Goal: Book appointment/travel/reservation

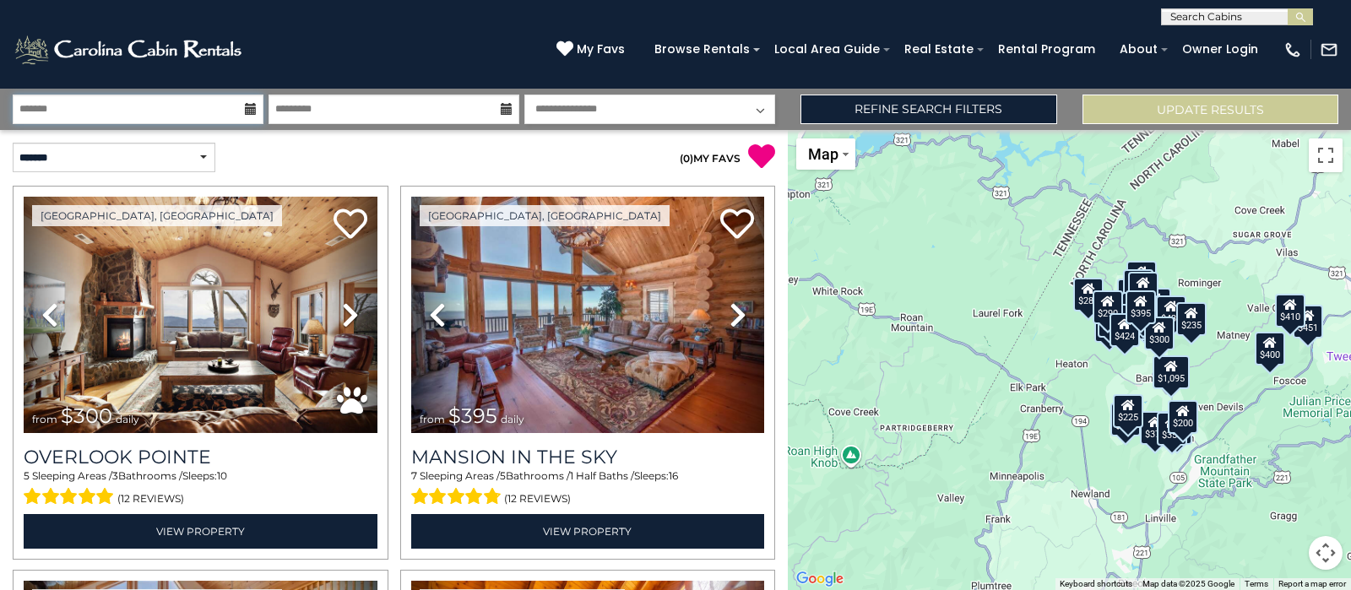
click at [219, 111] on input "text" at bounding box center [138, 110] width 251 height 30
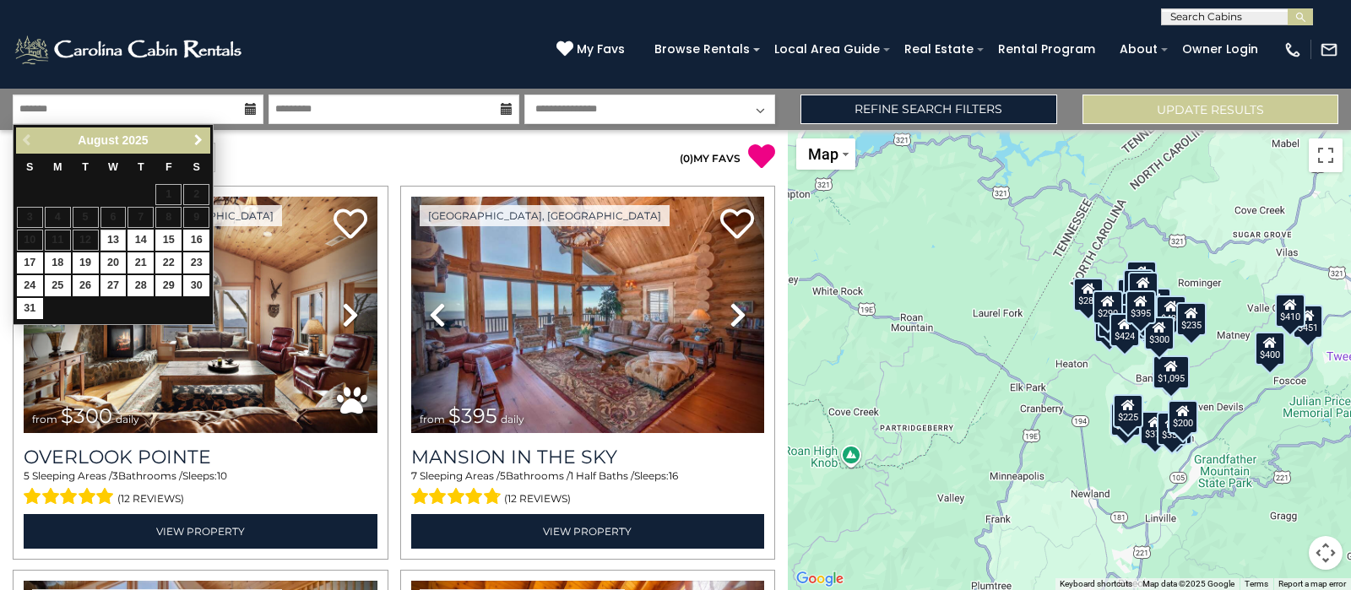
click at [195, 134] on span "Next" at bounding box center [199, 140] width 14 height 14
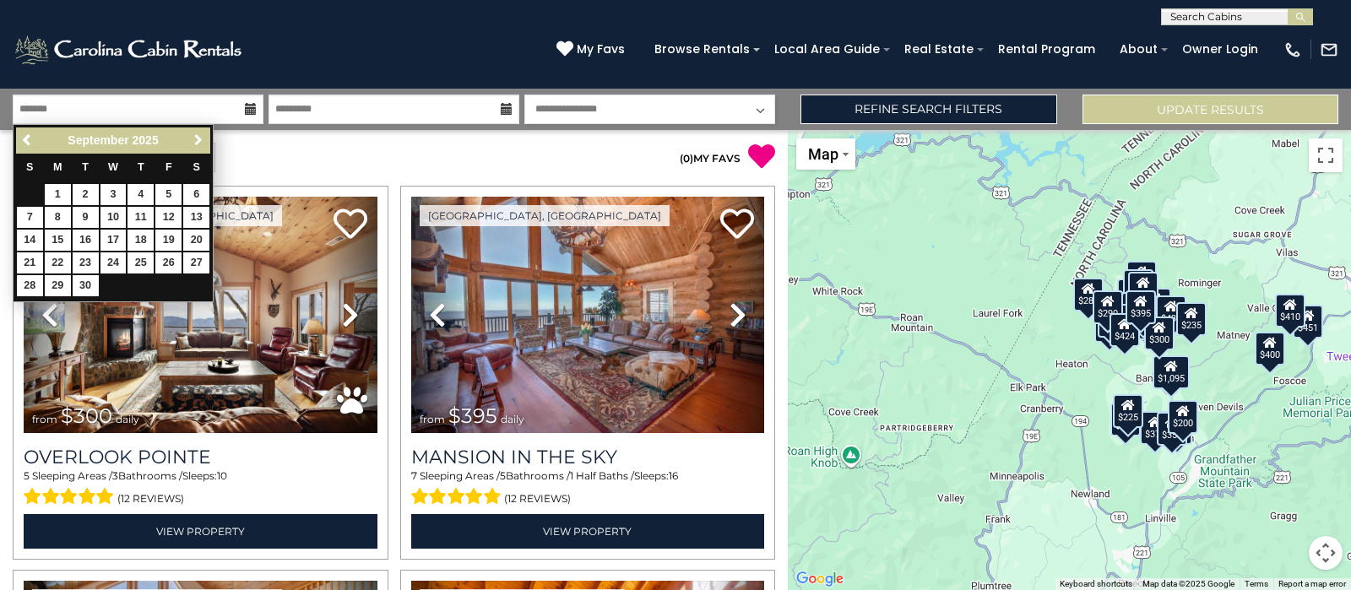
click at [195, 134] on span "Next" at bounding box center [199, 140] width 14 height 14
click at [198, 234] on link "18" at bounding box center [196, 240] width 26 height 21
type input "********"
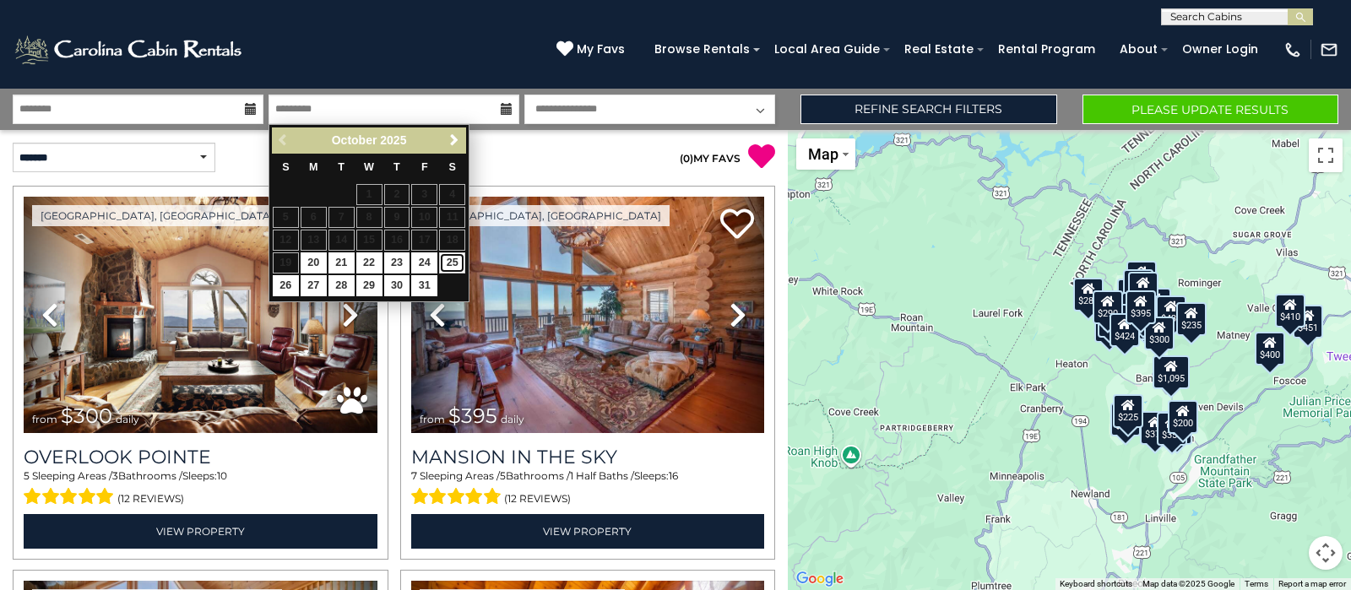
click at [448, 263] on link "25" at bounding box center [452, 262] width 26 height 21
type input "********"
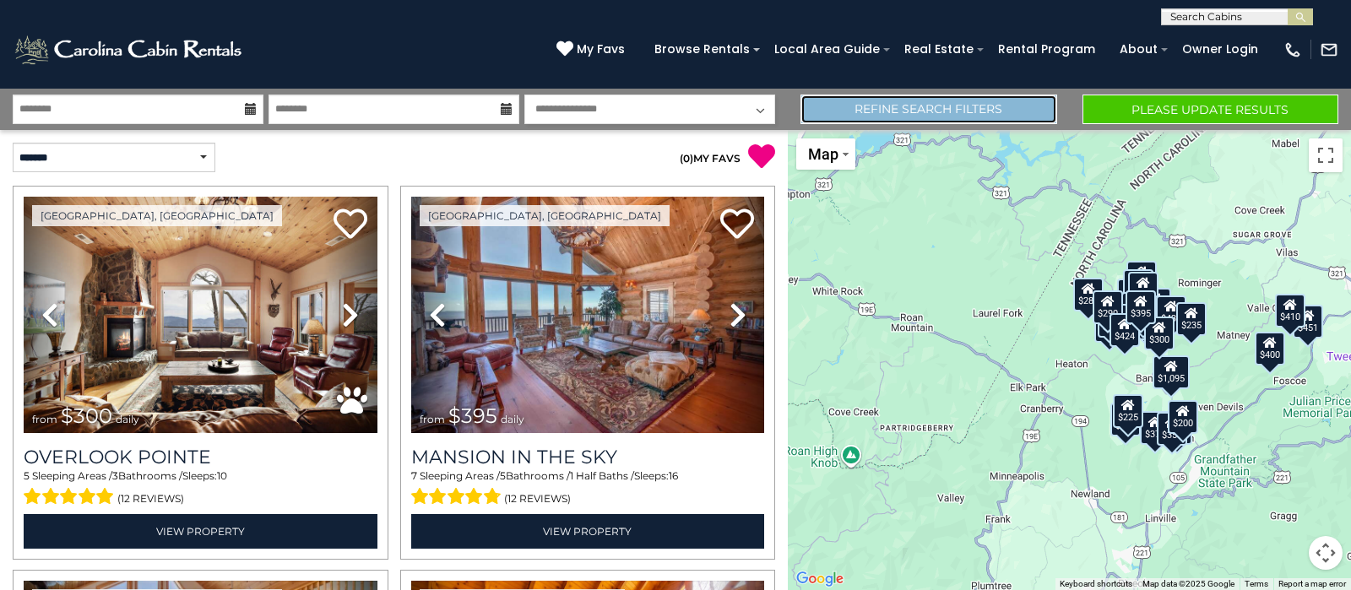
click at [913, 107] on link "Refine Search Filters" at bounding box center [928, 110] width 256 height 30
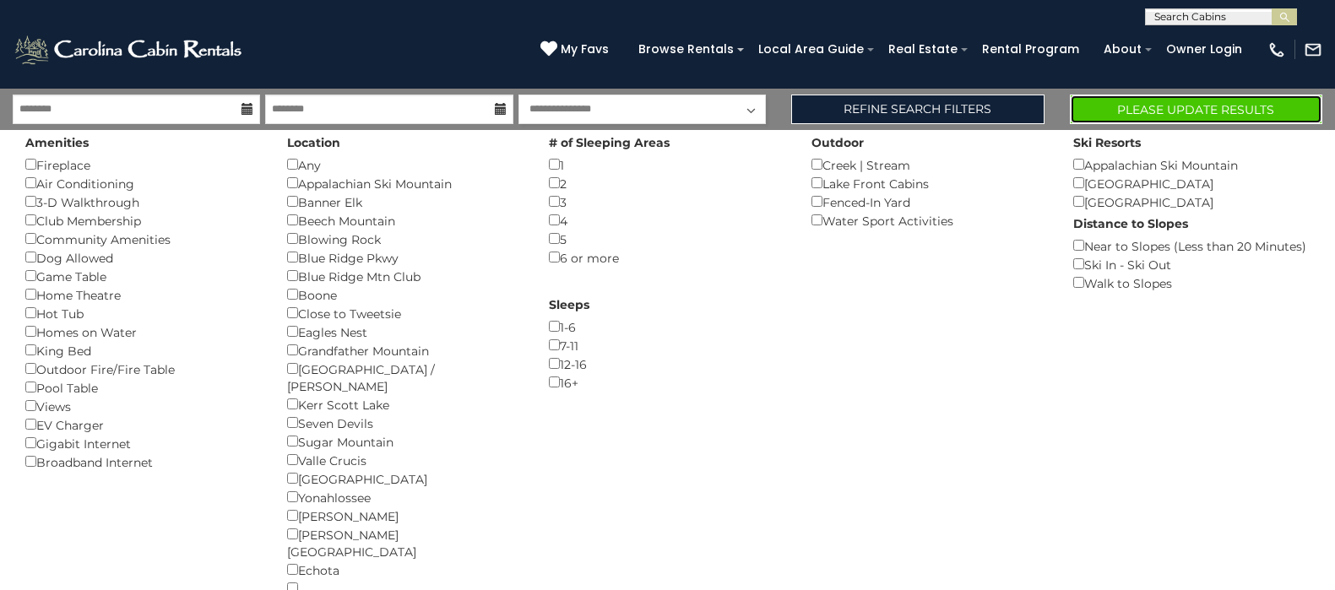
click at [1195, 109] on button "Please Update Results" at bounding box center [1196, 110] width 252 height 30
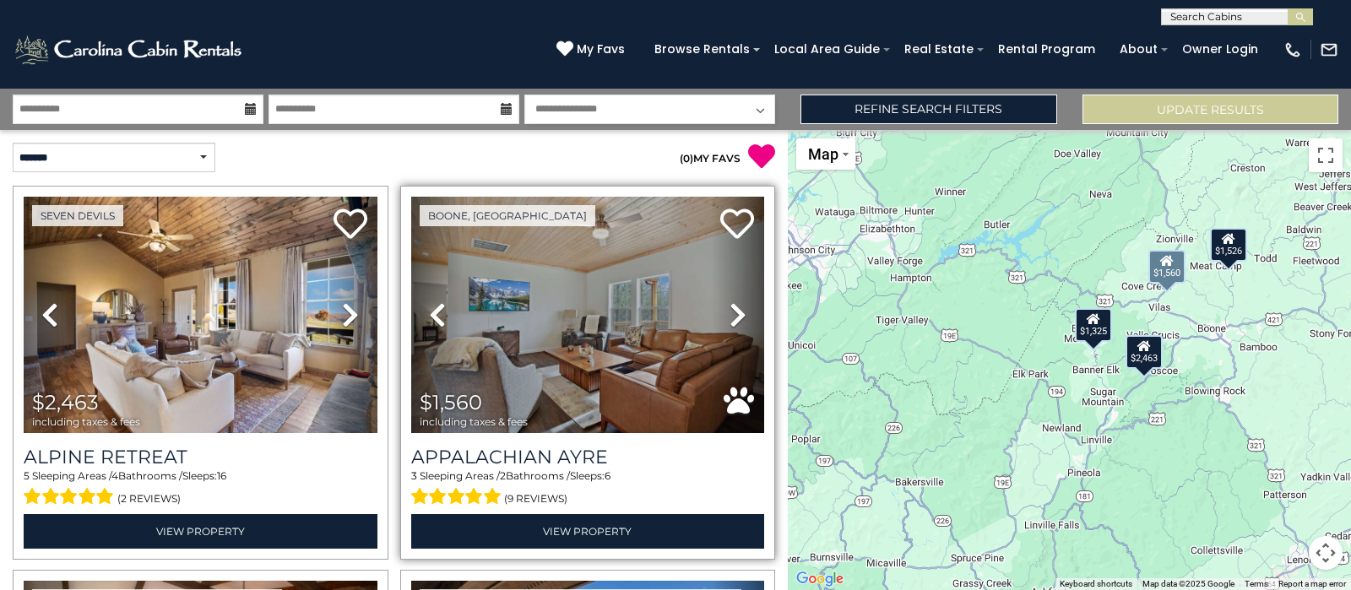
click at [734, 314] on icon at bounding box center [737, 314] width 17 height 27
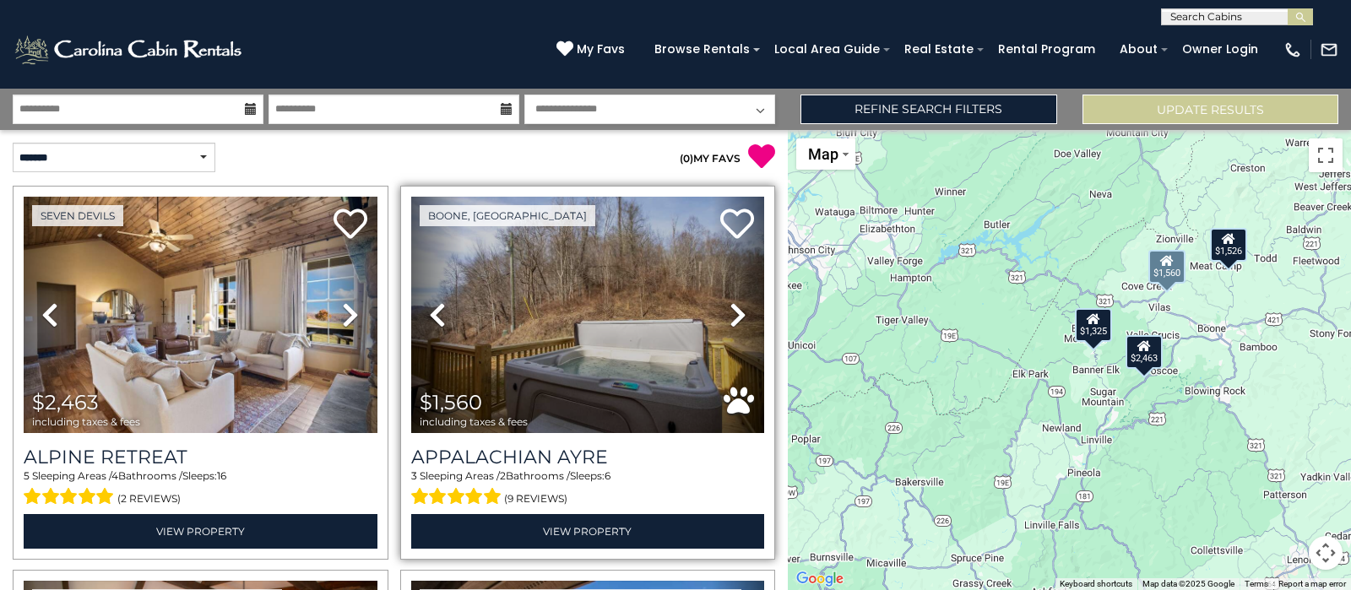
click at [734, 314] on icon at bounding box center [737, 314] width 17 height 27
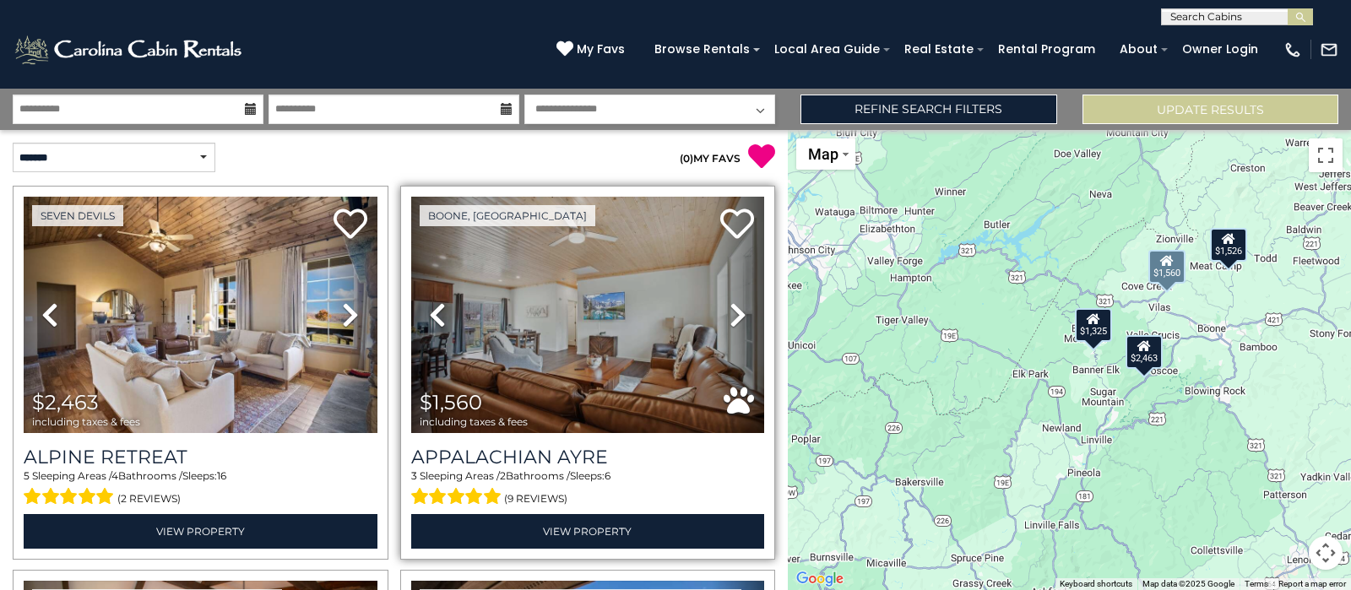
click at [734, 314] on icon at bounding box center [737, 314] width 17 height 27
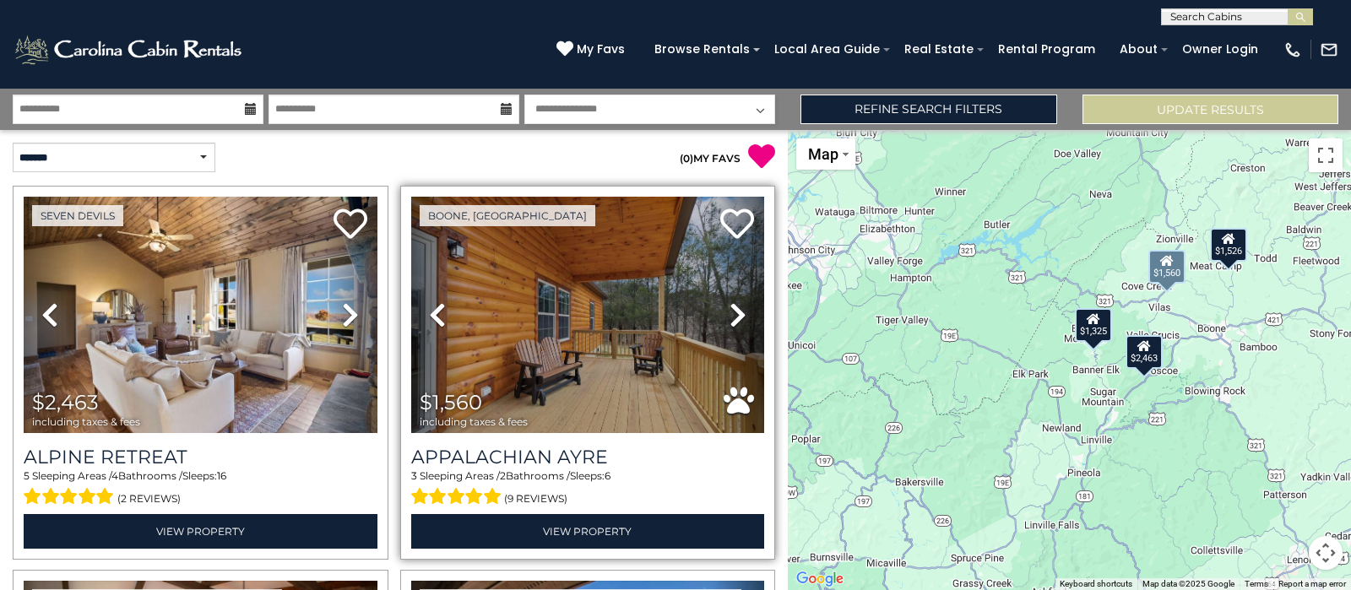
click at [734, 314] on icon at bounding box center [737, 314] width 17 height 27
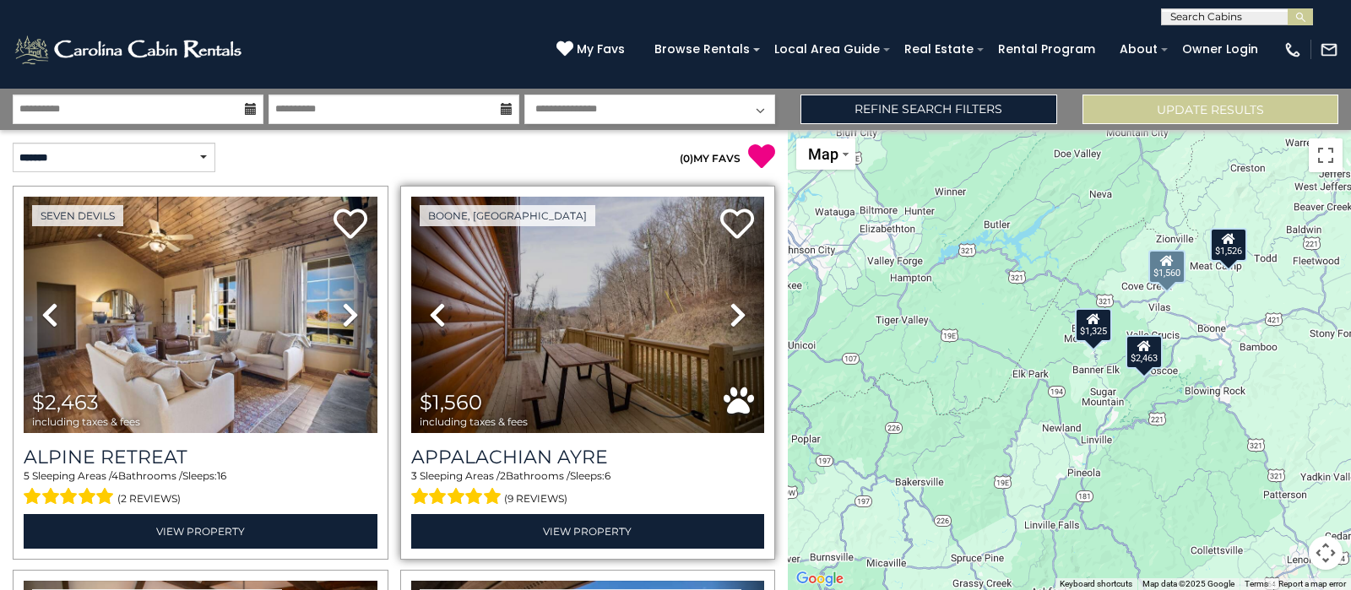
click at [716, 308] on link "Next" at bounding box center [738, 315] width 53 height 236
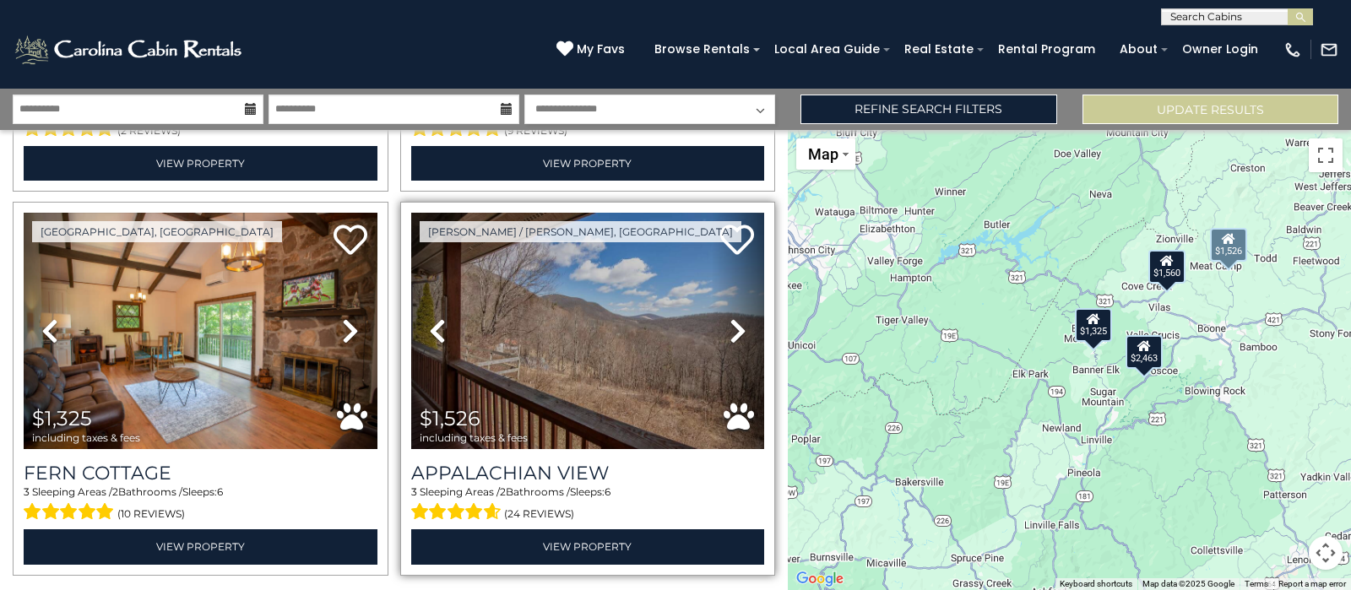
scroll to position [415, 0]
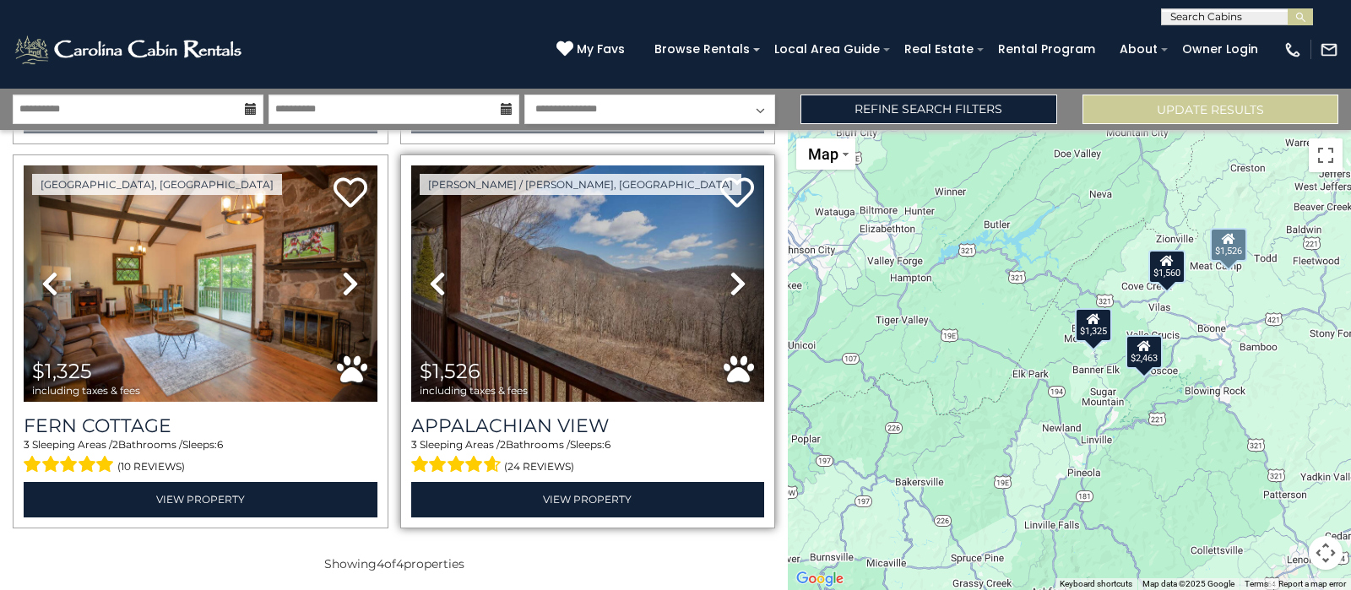
click at [729, 274] on icon at bounding box center [737, 283] width 17 height 27
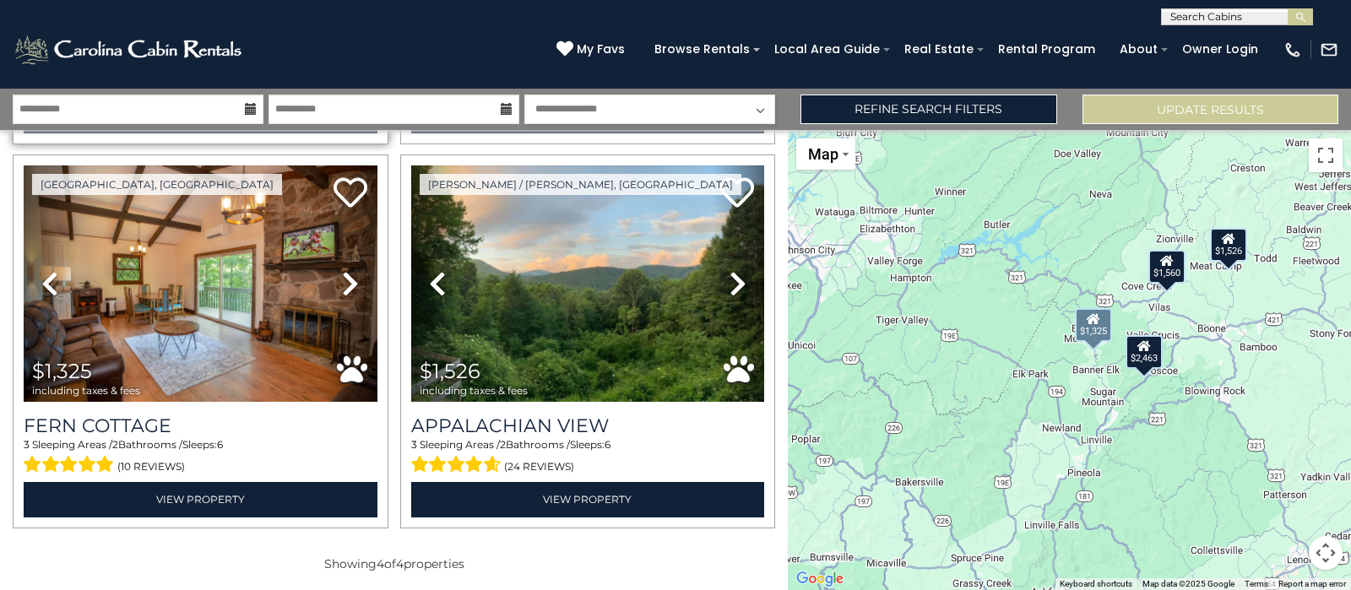
scroll to position [0, 0]
